Goal: Task Accomplishment & Management: Manage account settings

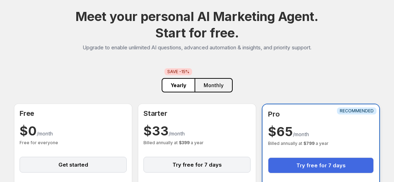
scroll to position [113, 0]
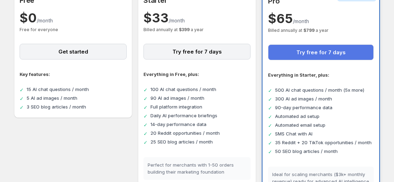
click at [312, 54] on button "Try free for 7 days" at bounding box center [321, 52] width 106 height 16
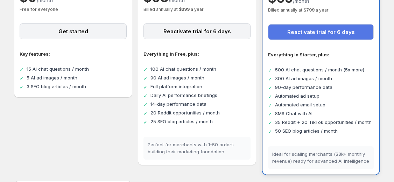
scroll to position [131, 0]
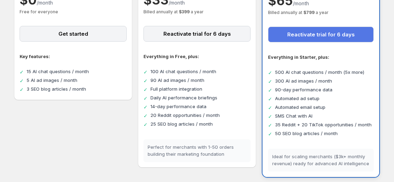
click at [303, 42] on button "Reactivate trial for 6 days" at bounding box center [321, 35] width 106 height 16
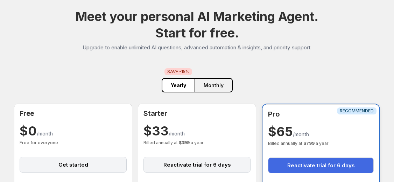
click at [216, 84] on button "Monthly" at bounding box center [214, 85] width 38 height 14
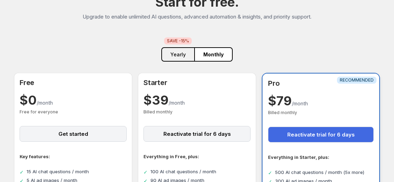
scroll to position [32, 0]
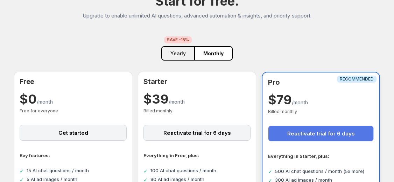
click at [327, 131] on button "Reactivate trial for 6 days" at bounding box center [321, 134] width 106 height 16
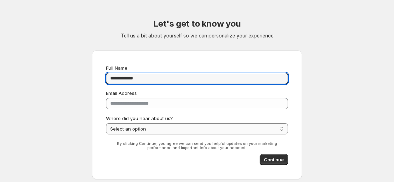
type input "**********"
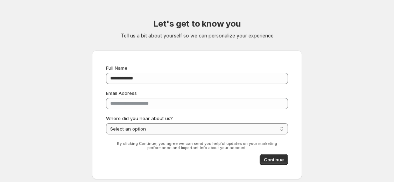
click at [133, 128] on select "**********" at bounding box center [197, 128] width 182 height 11
select select "**********"
click at [106, 123] on select "**********" at bounding box center [197, 128] width 182 height 11
click at [265, 165] on button "Continue" at bounding box center [274, 159] width 28 height 11
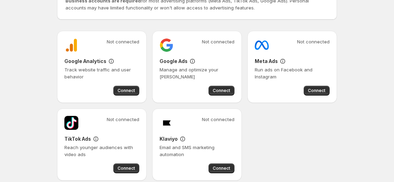
scroll to position [77, 0]
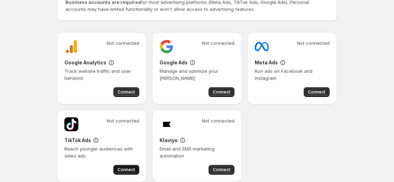
click at [128, 167] on span "Connect" at bounding box center [127, 170] width 18 height 6
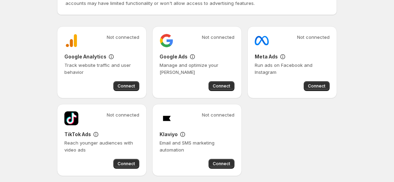
scroll to position [83, 0]
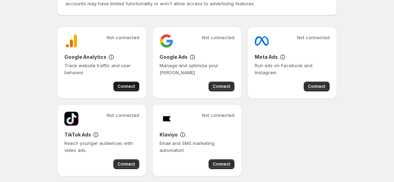
click at [131, 88] on span "Connect" at bounding box center [127, 87] width 18 height 6
click at [261, 117] on div "Not connected Google Analytics Track website traffic and user behavior Connect …" at bounding box center [197, 102] width 280 height 150
click at [213, 84] on button "Connect" at bounding box center [222, 87] width 26 height 10
click at [256, 110] on div "Not connected Google Analytics Track website traffic and user behavior Connect …" at bounding box center [197, 102] width 280 height 150
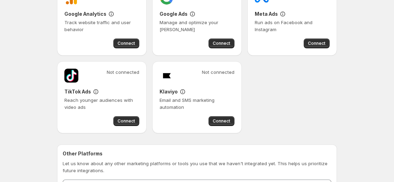
scroll to position [198, 0]
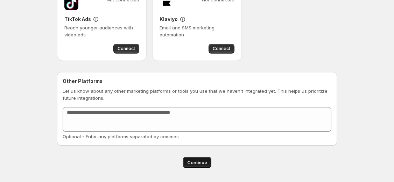
click at [195, 161] on span "Continue" at bounding box center [197, 162] width 20 height 7
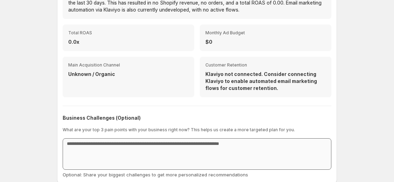
scroll to position [350, 0]
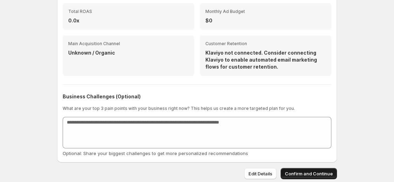
click at [296, 171] on span "Confirm and Continue" at bounding box center [309, 173] width 48 height 7
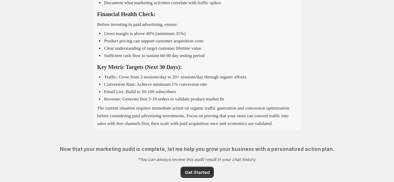
scroll to position [1048, 0]
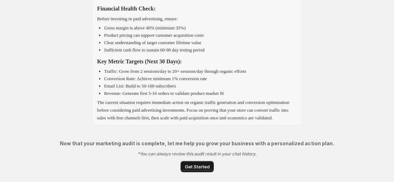
click at [190, 167] on span "Get Started" at bounding box center [197, 166] width 25 height 7
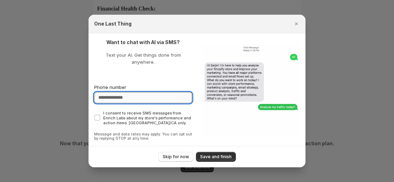
click at [155, 96] on input "Phone number" at bounding box center [143, 97] width 98 height 11
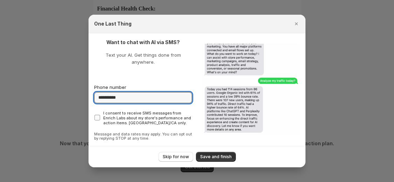
type input "**********"
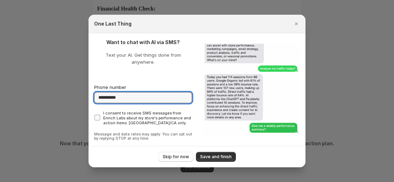
click at [94, 114] on span ":r33:" at bounding box center [97, 117] width 6 height 6
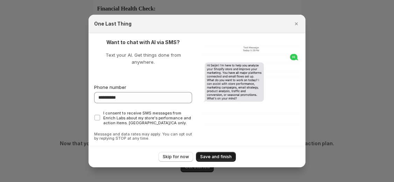
click at [224, 154] on span "Save and finish" at bounding box center [216, 157] width 32 height 6
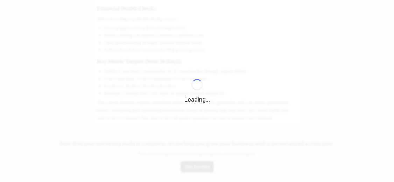
select select "*********"
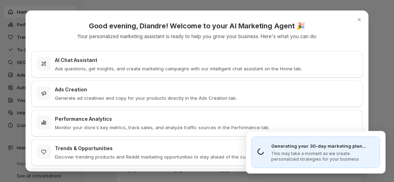
click at [154, 96] on p "Generate ad creatives and copy for your products directly in the Ads Creation t…" at bounding box center [146, 98] width 182 height 7
click at [360, 17] on icon "Close" at bounding box center [359, 19] width 7 height 7
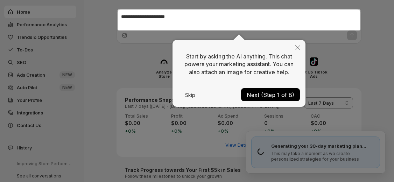
scroll to position [42, 0]
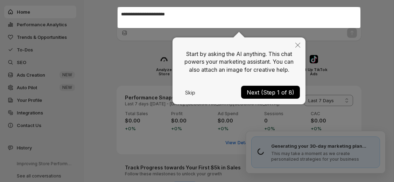
click at [296, 44] on icon "Close" at bounding box center [298, 45] width 5 height 5
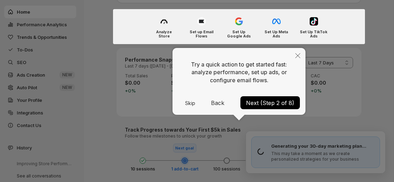
scroll to position [82, 0]
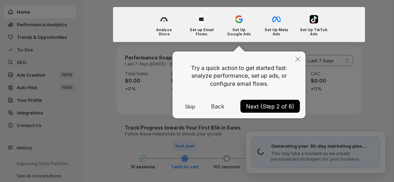
click at [255, 110] on button "Next (Step 2 of 8)" at bounding box center [271, 106] width 60 height 13
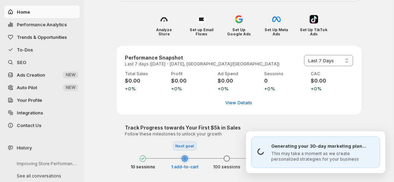
scroll to position [70, 0]
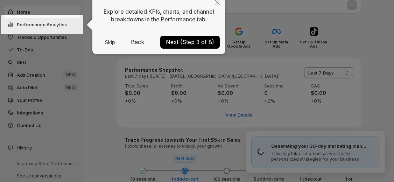
click at [218, 2] on icon "Close" at bounding box center [217, 2] width 5 height 5
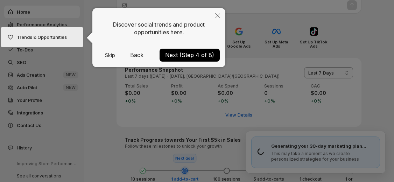
scroll to position [70, 0]
click at [194, 54] on button "Next (Step 4 of 8)" at bounding box center [190, 54] width 60 height 13
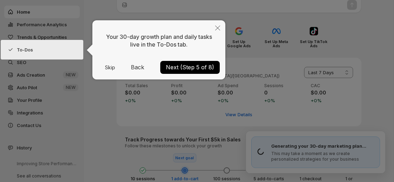
scroll to position [83, 0]
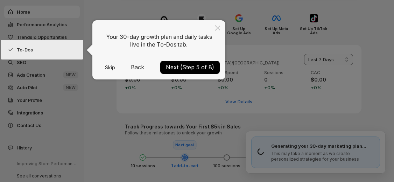
click at [192, 65] on button "Next (Step 5 of 8)" at bounding box center [190, 67] width 60 height 13
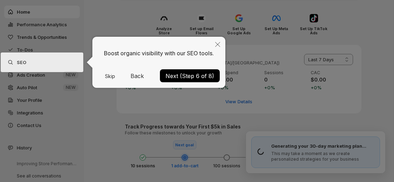
scroll to position [88, 0]
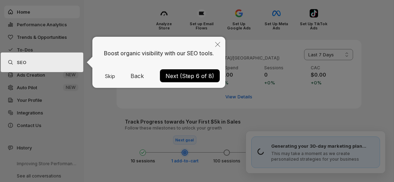
click at [190, 72] on button "Next (Step 6 of 8)" at bounding box center [190, 75] width 60 height 13
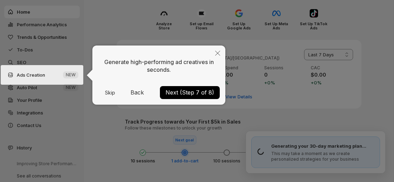
click at [187, 90] on button "Next (Step 7 of 8)" at bounding box center [190, 92] width 60 height 13
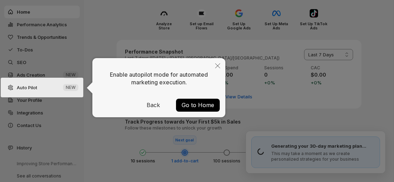
click at [192, 107] on button "Go to Home" at bounding box center [198, 105] width 44 height 13
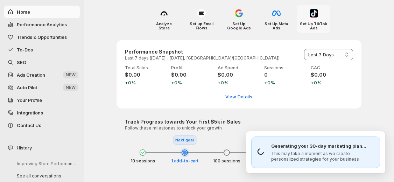
click at [319, 16] on div at bounding box center [313, 13] width 11 height 11
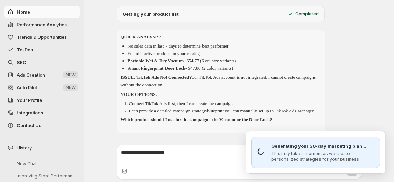
scroll to position [124, 0]
click at [39, 114] on span "Integrations" at bounding box center [30, 113] width 26 height 6
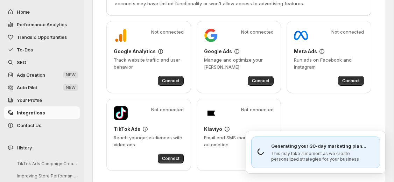
scroll to position [71, 0]
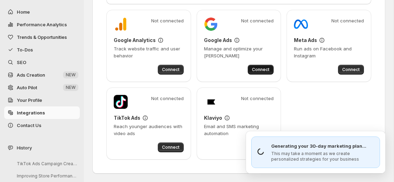
click at [260, 69] on span "Connect" at bounding box center [261, 70] width 18 height 6
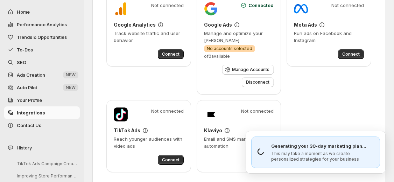
scroll to position [99, 0]
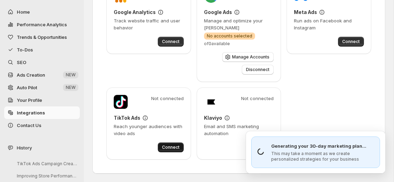
click at [167, 146] on span "Connect" at bounding box center [171, 148] width 18 height 6
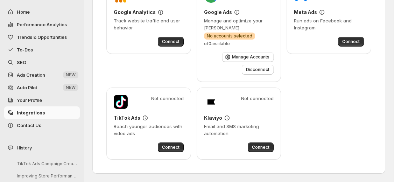
click at [158, 64] on div "Not connected Google Analytics Track website traffic and user behavior Connect" at bounding box center [148, 32] width 85 height 100
click at [175, 151] on button "Connect" at bounding box center [171, 148] width 26 height 10
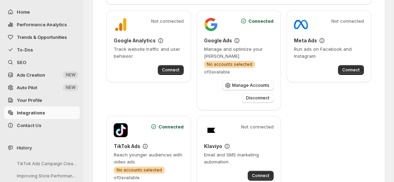
scroll to position [70, 0]
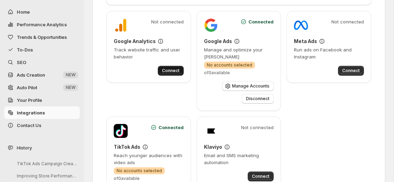
click at [177, 70] on span "Connect" at bounding box center [171, 71] width 18 height 6
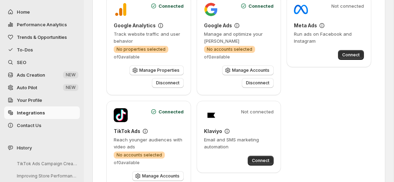
scroll to position [84, 0]
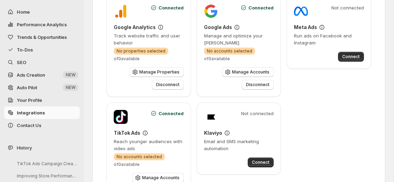
click at [25, 72] on span "Ads Creation" at bounding box center [31, 75] width 28 height 6
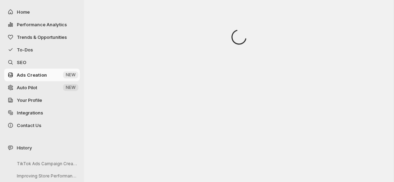
scroll to position [0, 0]
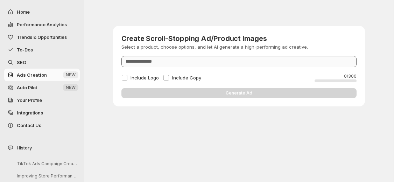
click at [165, 61] on input "Product" at bounding box center [238, 61] width 235 height 11
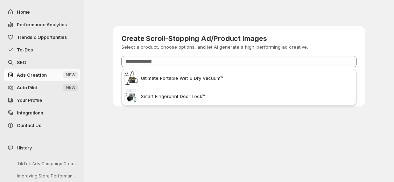
click at [149, 93] on span "Smart Fingerprint Door Lock™" at bounding box center [173, 96] width 64 height 7
type input "**********"
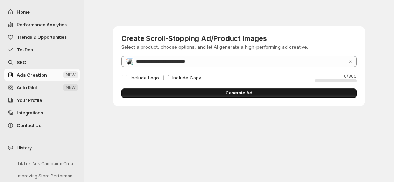
click at [152, 92] on button "Generate Ad" at bounding box center [238, 93] width 235 height 10
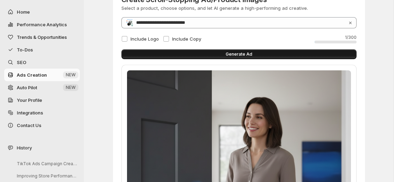
scroll to position [37, 0]
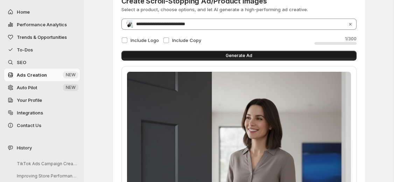
click at [190, 52] on button "Generate Ad" at bounding box center [238, 56] width 235 height 10
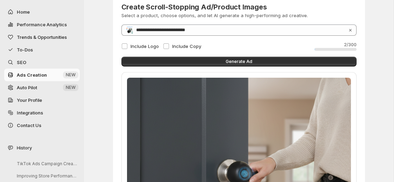
scroll to position [30, 0]
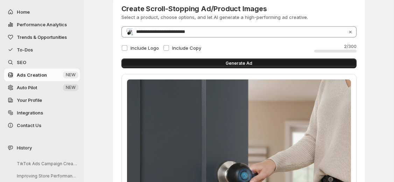
click at [174, 61] on button "Generate Ad" at bounding box center [238, 63] width 235 height 10
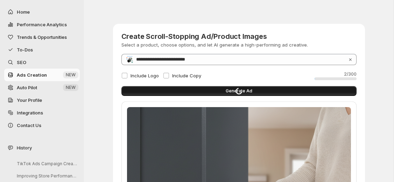
scroll to position [0, 0]
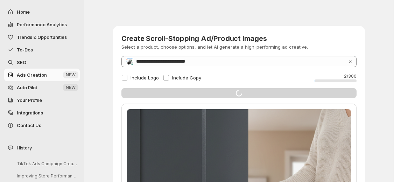
click at [54, 84] on span "Auto Pilot" at bounding box center [39, 87] width 45 height 7
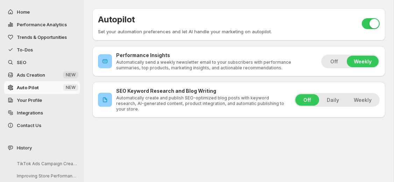
click at [336, 97] on button "Daily" at bounding box center [333, 100] width 26 height 12
click at [36, 49] on span "To-Dos" at bounding box center [48, 49] width 62 height 7
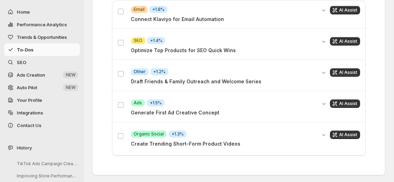
scroll to position [257, 0]
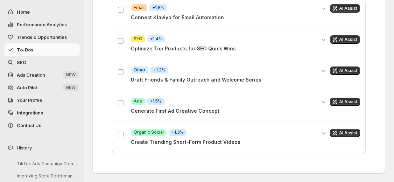
click at [203, 112] on p "Generate First Ad Creative Concept" at bounding box center [223, 110] width 185 height 7
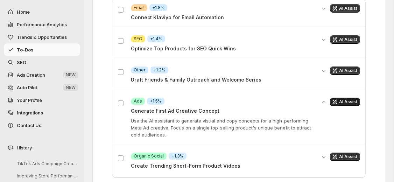
click at [340, 102] on span "AI Assist" at bounding box center [348, 102] width 18 height 6
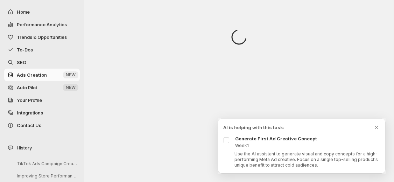
scroll to position [0, 0]
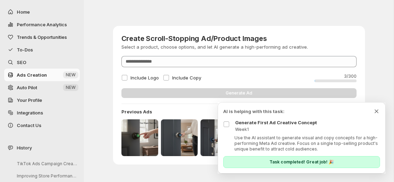
click at [380, 110] on icon "Dismiss todo indicator" at bounding box center [376, 111] width 7 height 7
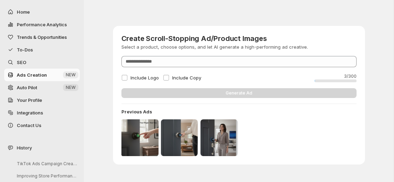
click at [136, 133] on img at bounding box center [139, 137] width 37 height 37
click at [37, 98] on span "Your Profile" at bounding box center [29, 100] width 25 height 6
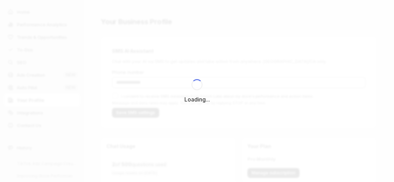
type input "**********"
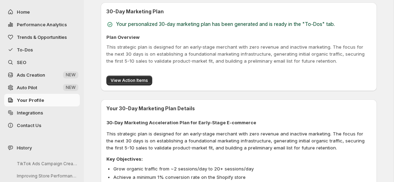
scroll to position [495, 0]
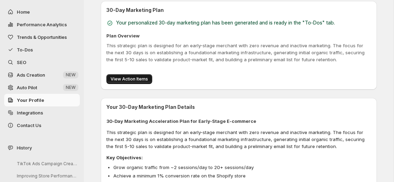
click at [143, 77] on span "View Action Items" at bounding box center [129, 79] width 37 height 6
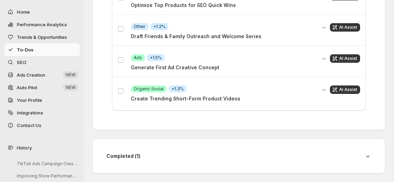
scroll to position [300, 0]
click at [336, 91] on icon "Get AI assistance for this task" at bounding box center [335, 89] width 7 height 7
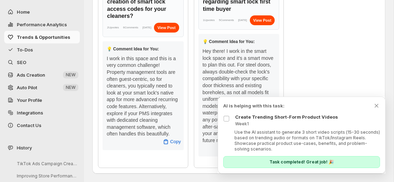
scroll to position [163, 0]
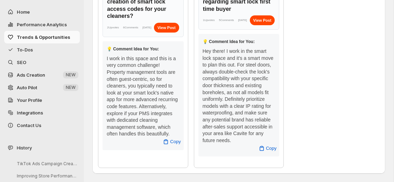
click at [377, 109] on div "r/ airbnb_hosts • Posted by u/ leonpause Do you automate the creation of smart …" at bounding box center [239, 70] width 282 height 196
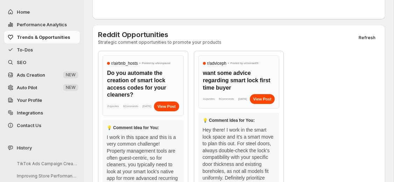
scroll to position [83, 0]
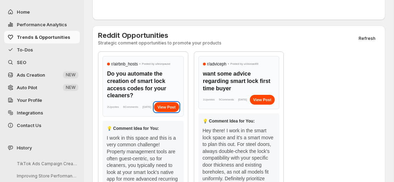
click at [165, 110] on div "View Post" at bounding box center [166, 107] width 25 height 10
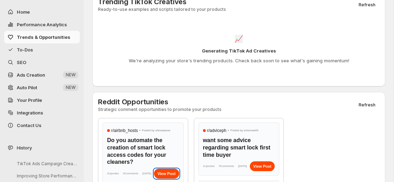
scroll to position [0, 0]
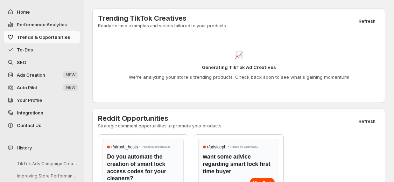
click at [33, 20] on button "Performance Analytics" at bounding box center [42, 24] width 76 height 13
select select "**********"
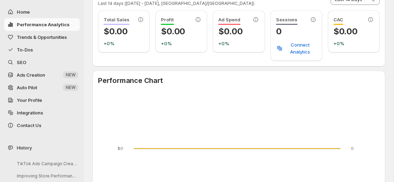
scroll to position [33, 0]
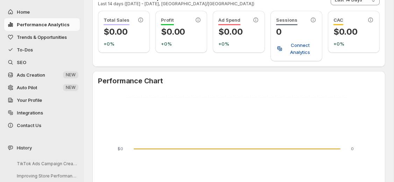
click at [291, 54] on span "Connect Analytics" at bounding box center [300, 49] width 33 height 14
click at [158, 67] on div "**********" at bounding box center [238, 179] width 293 height 384
click at [67, 37] on span "Trends & Opportunities" at bounding box center [42, 37] width 50 height 6
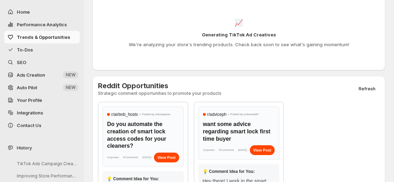
click at [43, 14] on span "Home" at bounding box center [48, 11] width 62 height 7
select select "**********"
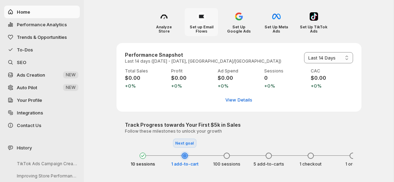
scroll to position [88, 0]
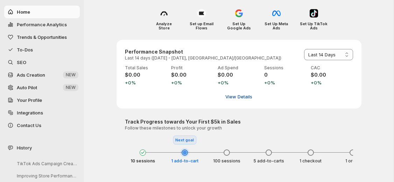
click at [236, 97] on span "View Details" at bounding box center [238, 96] width 27 height 7
select select "**********"
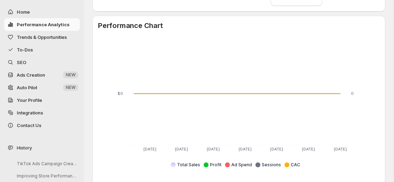
click at [68, 13] on span "Home" at bounding box center [48, 11] width 62 height 7
select select "**********"
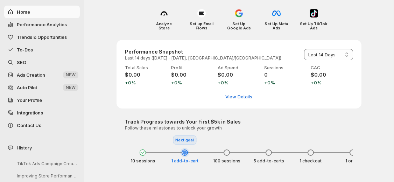
click at [35, 80] on button "Ads Creation New NEW" at bounding box center [42, 75] width 76 height 13
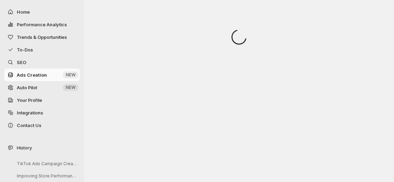
scroll to position [0, 0]
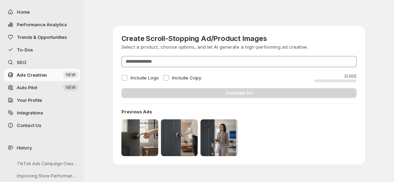
click at [56, 91] on link "Auto Pilot New NEW" at bounding box center [42, 87] width 76 height 13
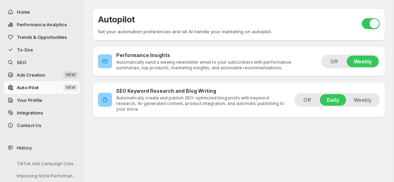
click at [28, 142] on div "History" at bounding box center [42, 147] width 78 height 15
click at [25, 148] on span "History" at bounding box center [24, 147] width 15 height 7
click at [24, 150] on span "History" at bounding box center [24, 147] width 15 height 7
click at [43, 20] on button "Performance Analytics" at bounding box center [42, 24] width 76 height 13
select select "**********"
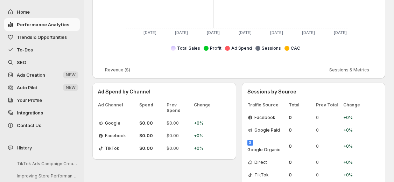
scroll to position [223, 0]
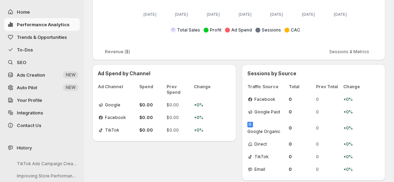
click at [26, 14] on span "Home" at bounding box center [23, 12] width 13 height 6
select select "**********"
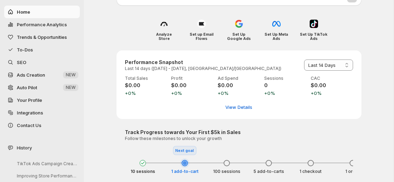
scroll to position [88, 0]
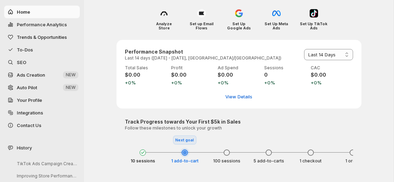
click at [43, 62] on span "SEO" at bounding box center [48, 62] width 62 height 7
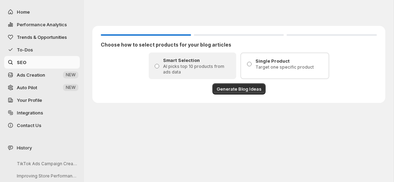
click at [252, 69] on div "Single Product Target one specific product" at bounding box center [284, 63] width 79 height 13
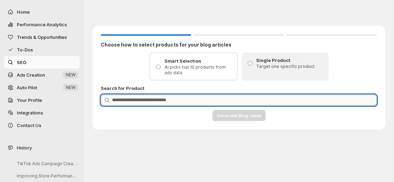
click at [150, 100] on input "Product Search" at bounding box center [244, 100] width 265 height 11
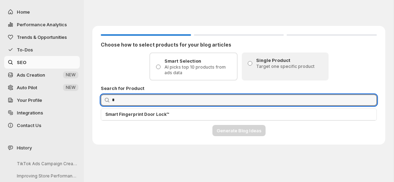
click at [164, 115] on p "Smart Fingerprint Door Lock™" at bounding box center [238, 115] width 267 height 6
type input "**********"
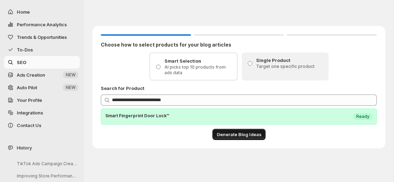
click at [220, 134] on span "Generate Blog Ideas" at bounding box center [239, 134] width 45 height 7
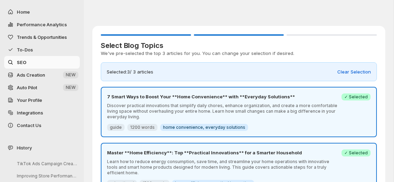
click at [304, 106] on p "Discover practical innovations that simplify daily chores, enhance organization…" at bounding box center [222, 111] width 230 height 17
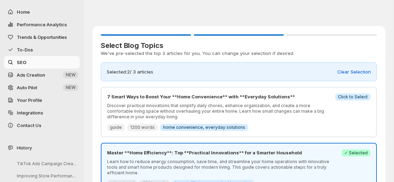
click at [303, 110] on p "Discover practical innovations that simplify daily chores, enhance organization…" at bounding box center [219, 111] width 224 height 17
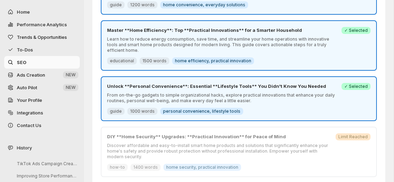
scroll to position [125, 0]
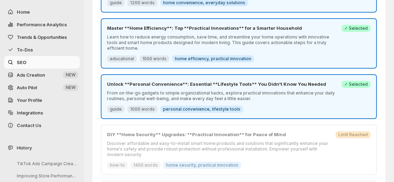
click at [249, 99] on div "Unlock **Personal Convenience**: Essential **Lifestyle Tools** You Didn't Know …" at bounding box center [222, 97] width 230 height 32
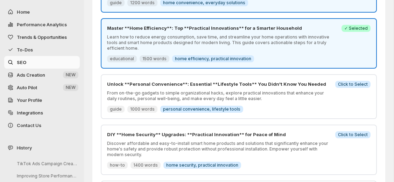
click at [309, 96] on div "Unlock **Personal Convenience**: Essential **Lifestyle Tools** You Didn't Know …" at bounding box center [219, 97] width 224 height 32
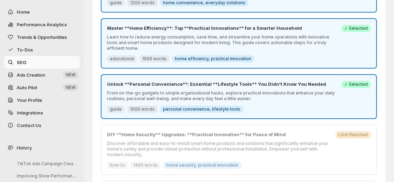
scroll to position [0, 0]
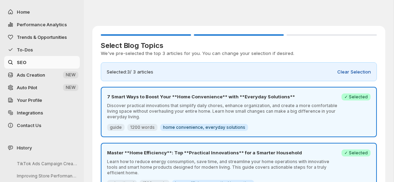
click at [343, 71] on span "Clear Selection" at bounding box center [355, 71] width 34 height 7
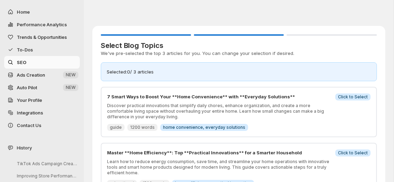
click at [328, 109] on p "Discover practical innovations that simplify daily chores, enhance organization…" at bounding box center [219, 111] width 224 height 17
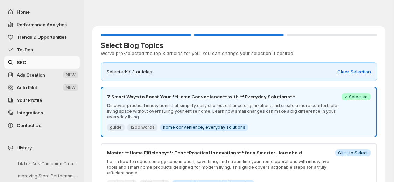
click at [306, 155] on p "Master **Home Efficiency**: Top **Practical Innovations** for a Smarter Househo…" at bounding box center [219, 152] width 224 height 7
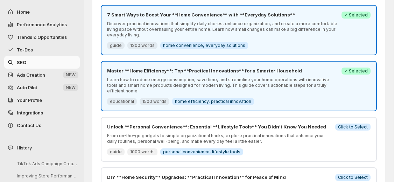
scroll to position [83, 0]
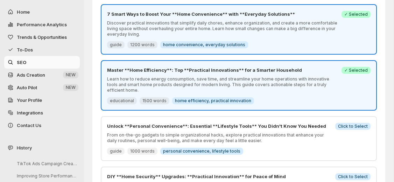
click at [305, 140] on div "Unlock **Personal Convenience**: Essential **Lifestyle Tools** You Didn't Know …" at bounding box center [219, 139] width 224 height 32
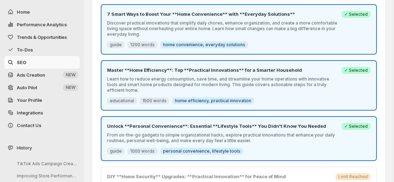
scroll to position [447, 0]
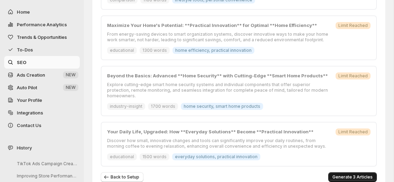
click at [343, 174] on span "Generate 3 Articles" at bounding box center [353, 177] width 40 height 6
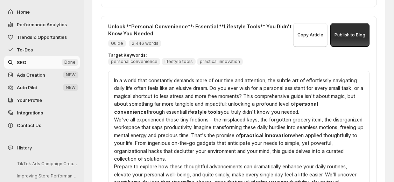
scroll to position [498, 0]
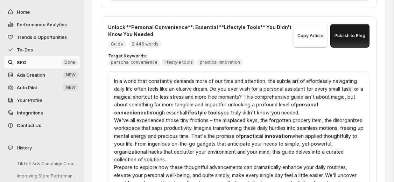
click at [342, 42] on button "Publish to Blog" at bounding box center [350, 36] width 39 height 24
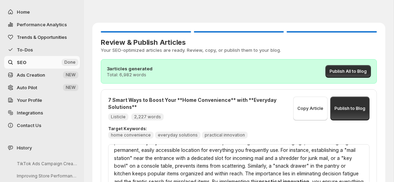
scroll to position [0, 0]
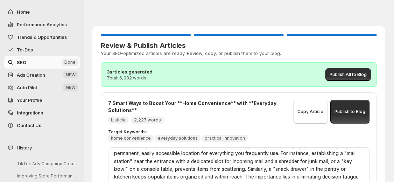
click at [46, 51] on span "To-Dos" at bounding box center [48, 49] width 62 height 7
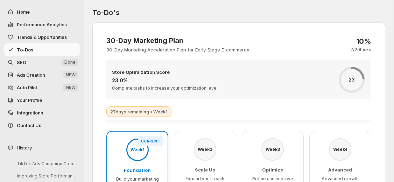
click at [48, 33] on button "Trends & Opportunities" at bounding box center [42, 37] width 76 height 13
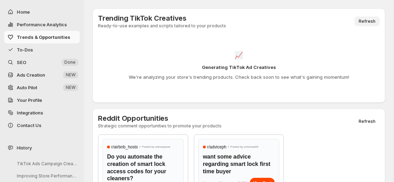
click at [361, 19] on span "Refresh" at bounding box center [367, 22] width 17 height 6
click at [49, 22] on span "Performance Analytics" at bounding box center [42, 25] width 50 height 6
select select "**********"
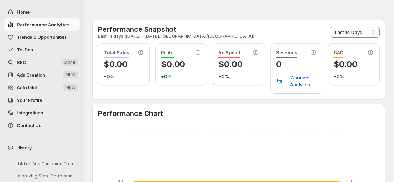
click at [56, 9] on span "Home" at bounding box center [48, 11] width 62 height 7
select select "**********"
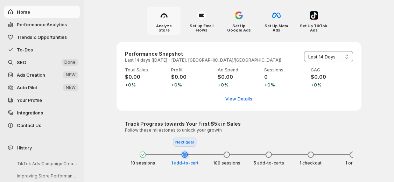
scroll to position [88, 0]
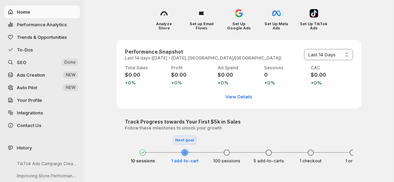
click at [186, 152] on div at bounding box center [185, 153] width 4 height 4
click at [228, 100] on span "View Details" at bounding box center [238, 96] width 27 height 7
select select "**********"
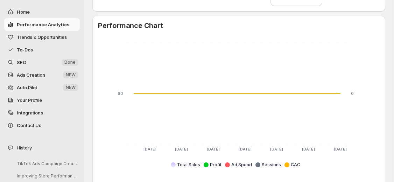
click at [230, 164] on li "Ad Spend" at bounding box center [238, 164] width 27 height 7
click at [26, 111] on span "Integrations" at bounding box center [30, 113] width 26 height 6
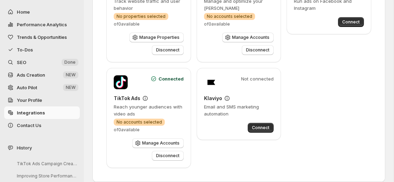
scroll to position [127, 0]
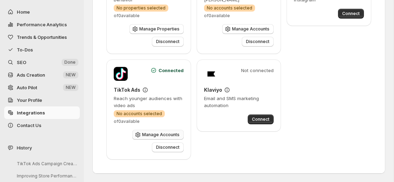
click at [151, 136] on span "Manage Accounts" at bounding box center [160, 135] width 37 height 6
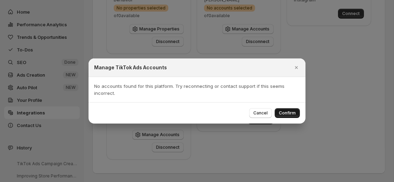
click at [278, 109] on button "Confirm" at bounding box center [287, 113] width 25 height 10
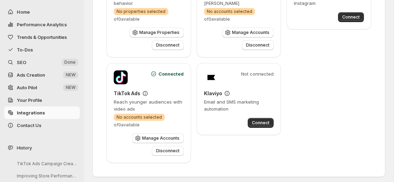
scroll to position [124, 0]
click at [169, 72] on span "Connected" at bounding box center [171, 74] width 25 height 7
click at [143, 82] on div "Connected" at bounding box center [149, 78] width 70 height 14
click at [130, 94] on h3 "TikTok Ads" at bounding box center [127, 93] width 27 height 7
click at [162, 138] on span "Manage Accounts" at bounding box center [160, 139] width 37 height 6
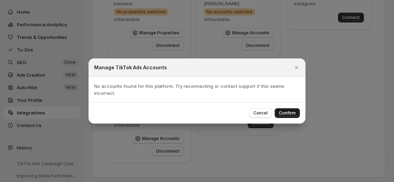
click at [279, 112] on span "Confirm" at bounding box center [287, 113] width 17 height 6
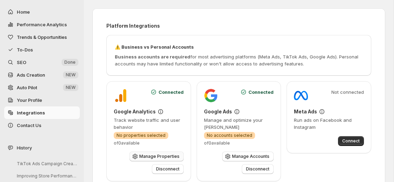
click at [144, 156] on span "Manage Properties" at bounding box center [159, 157] width 40 height 6
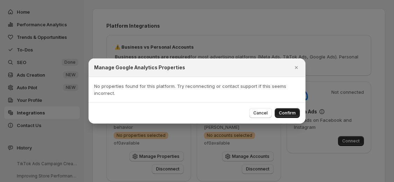
click at [281, 111] on span "Confirm" at bounding box center [287, 113] width 17 height 6
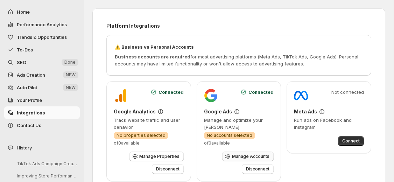
click at [248, 154] on span "Manage Accounts" at bounding box center [250, 157] width 37 height 6
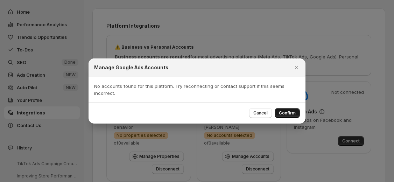
click at [288, 111] on span "Confirm" at bounding box center [287, 113] width 17 height 6
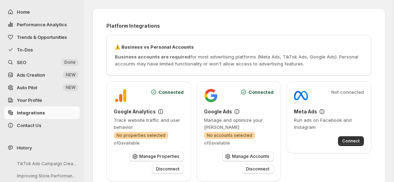
click at [25, 101] on span "Your Profile" at bounding box center [29, 100] width 25 height 6
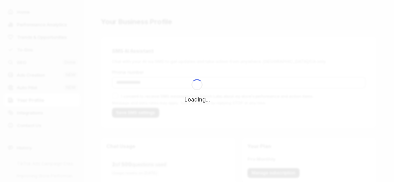
type input "**********"
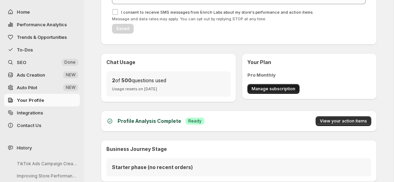
scroll to position [86, 0]
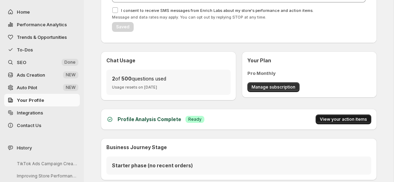
click at [331, 119] on span "View your action items" at bounding box center [343, 120] width 47 height 6
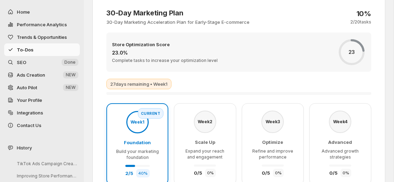
scroll to position [0, 0]
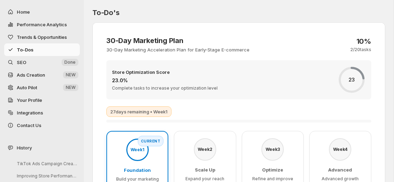
click at [54, 34] on span "Trends & Opportunities" at bounding box center [42, 37] width 50 height 6
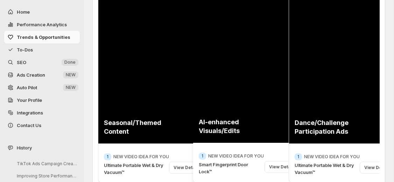
scroll to position [97, 0]
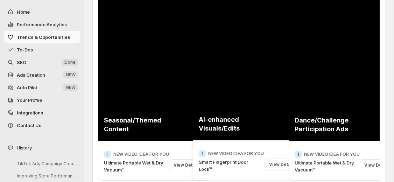
click at [274, 167] on div "View Details" at bounding box center [282, 165] width 35 height 12
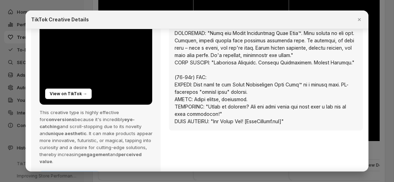
scroll to position [144, 0]
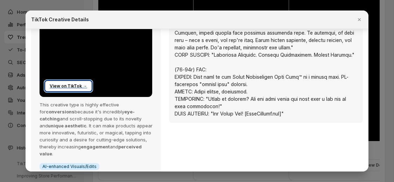
click at [67, 83] on div "View on TikTok →" at bounding box center [68, 86] width 47 height 11
click at [356, 18] on icon "Close" at bounding box center [359, 19] width 7 height 7
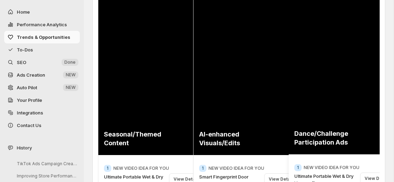
scroll to position [84, 0]
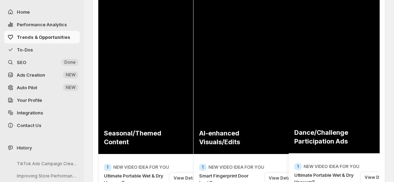
click at [374, 177] on div "View Details" at bounding box center [377, 178] width 35 height 12
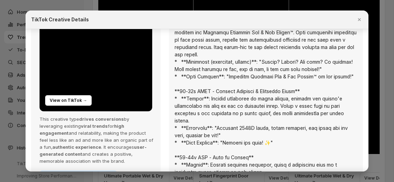
scroll to position [159, 0]
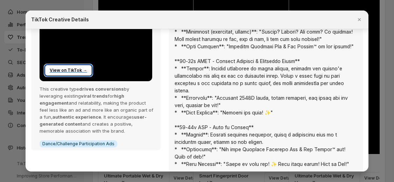
click at [72, 71] on div "View on TikTok →" at bounding box center [68, 70] width 47 height 11
click at [359, 18] on icon "Close" at bounding box center [359, 19] width 7 height 7
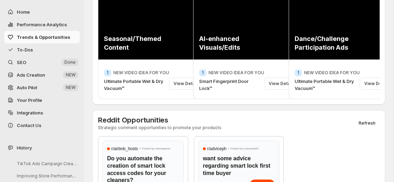
scroll to position [177, 0]
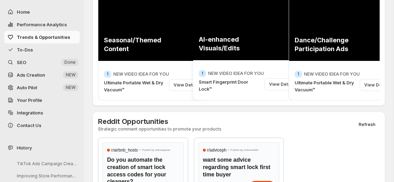
click at [267, 87] on div "View Details" at bounding box center [282, 84] width 35 height 12
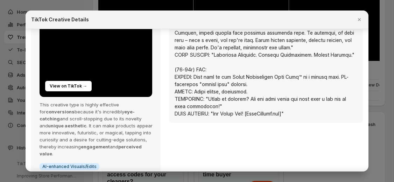
scroll to position [0, 0]
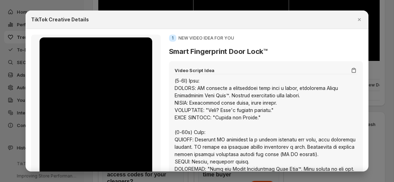
click at [353, 70] on icon "Copy script" at bounding box center [353, 70] width 7 height 7
click at [357, 21] on icon "Close" at bounding box center [359, 19] width 7 height 7
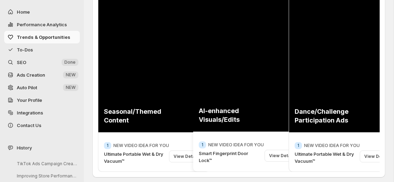
scroll to position [105, 0]
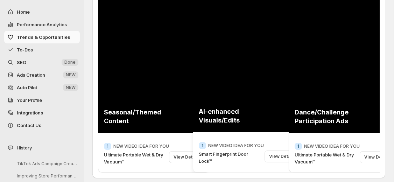
click at [218, 152] on p "Smart Fingerprint Door Lock™" at bounding box center [230, 158] width 63 height 14
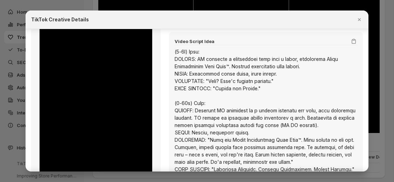
scroll to position [20, 0]
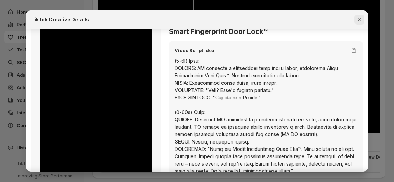
click at [357, 19] on icon "Close" at bounding box center [359, 19] width 7 height 7
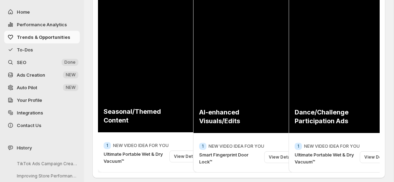
scroll to position [0, 0]
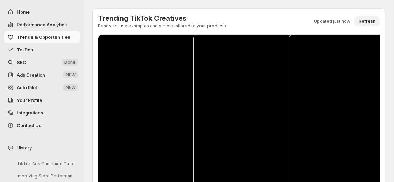
click at [363, 20] on span "Refresh" at bounding box center [367, 22] width 17 height 6
click at [21, 23] on span "Performance Analytics" at bounding box center [42, 25] width 50 height 6
select select "**********"
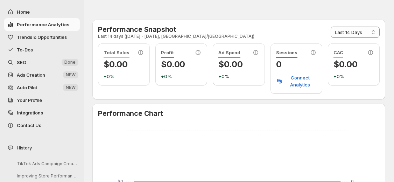
click at [233, 81] on div "Ad Spend $0.00 +0%" at bounding box center [239, 64] width 52 height 42
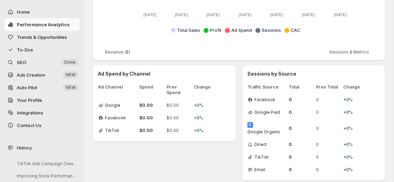
scroll to position [223, 0]
click at [228, 31] on icon at bounding box center [227, 30] width 5 height 5
click at [347, 53] on span "Sessions & Metrics" at bounding box center [349, 52] width 40 height 6
click at [27, 11] on span "Home" at bounding box center [23, 12] width 13 height 6
select select "**********"
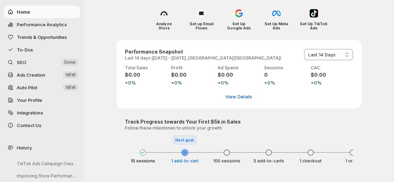
scroll to position [88, 0]
click at [140, 22] on div "Analyze Store Set up Email Flows Set Up Google Ads Set Up Meta Ads Set Up TikTo…" at bounding box center [239, 19] width 245 height 28
click at [40, 83] on link "Auto Pilot New NEW" at bounding box center [42, 87] width 76 height 13
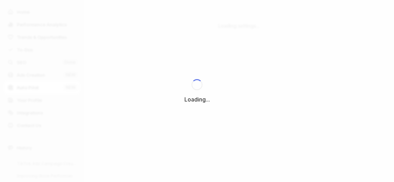
scroll to position [0, 0]
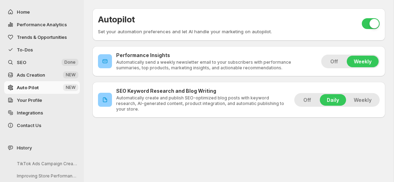
click at [40, 102] on span "Your Profile" at bounding box center [29, 100] width 25 height 6
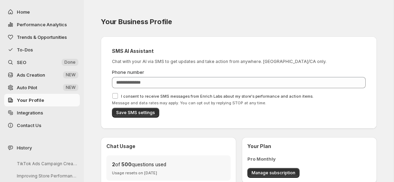
type input "**********"
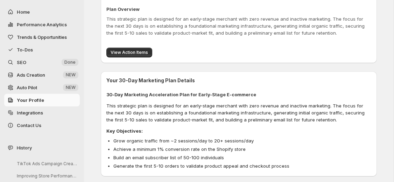
scroll to position [540, 0]
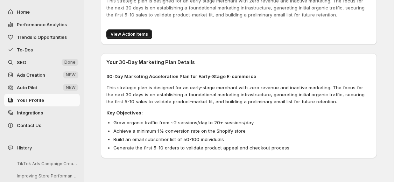
click at [124, 37] on span "View Action Items" at bounding box center [129, 35] width 37 height 6
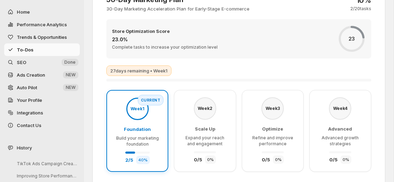
scroll to position [0, 0]
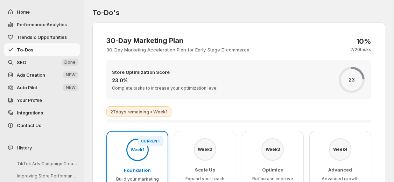
click at [37, 15] on span "Home" at bounding box center [48, 11] width 62 height 7
select select "**********"
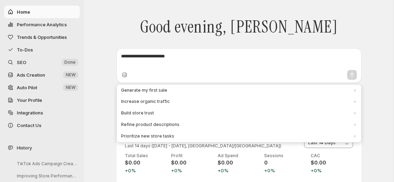
click at [156, 57] on textarea at bounding box center [239, 60] width 236 height 14
click at [190, 63] on textarea at bounding box center [239, 60] width 236 height 14
click at [174, 89] on span "Generate my first sale" at bounding box center [235, 91] width 228 height 6
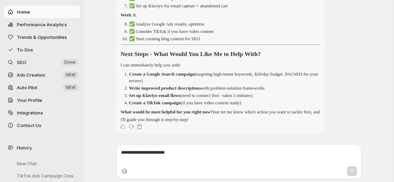
scroll to position [1141, 0]
click at [22, 73] on span "Ads Creation" at bounding box center [31, 75] width 28 height 6
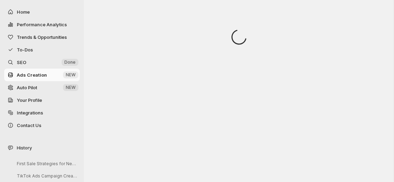
scroll to position [0, 0]
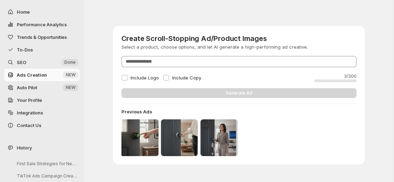
click at [138, 135] on img at bounding box center [139, 137] width 37 height 37
click at [20, 18] on button "Home" at bounding box center [42, 12] width 76 height 13
select select "**********"
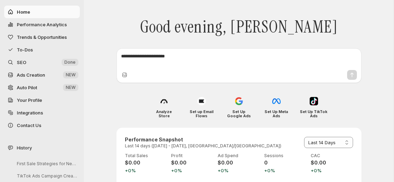
click at [184, 61] on textarea at bounding box center [239, 60] width 236 height 14
type textarea "**********"
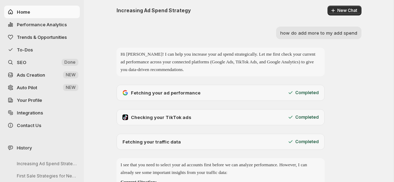
click at [29, 114] on span "Integrations" at bounding box center [30, 113] width 26 height 6
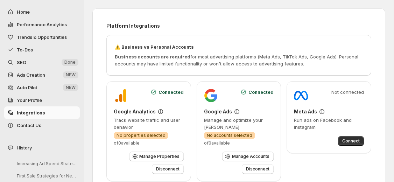
click at [18, 99] on span "Your Profile" at bounding box center [29, 100] width 25 height 6
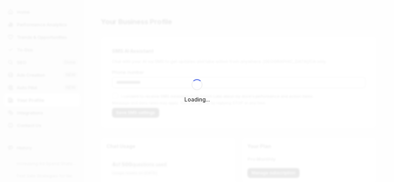
type input "**********"
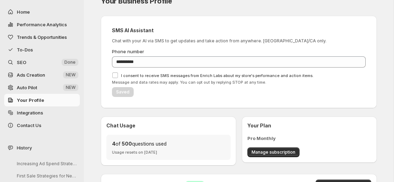
scroll to position [21, 0]
click at [277, 156] on button "Manage subscription" at bounding box center [274, 152] width 52 height 10
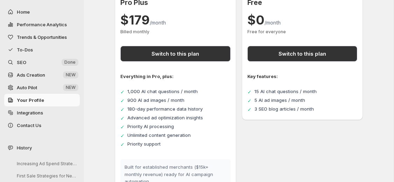
scroll to position [409, 0]
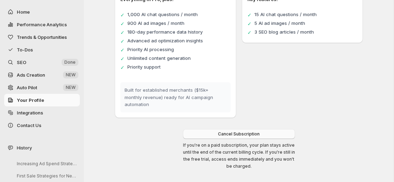
click at [261, 129] on button "Cancel Subscription" at bounding box center [239, 134] width 112 height 10
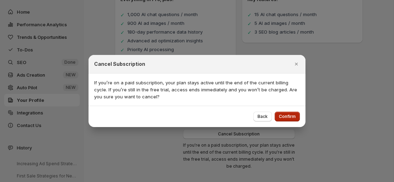
click at [290, 119] on span "Confirm" at bounding box center [287, 117] width 17 height 6
